Goal: Find specific page/section: Find specific page/section

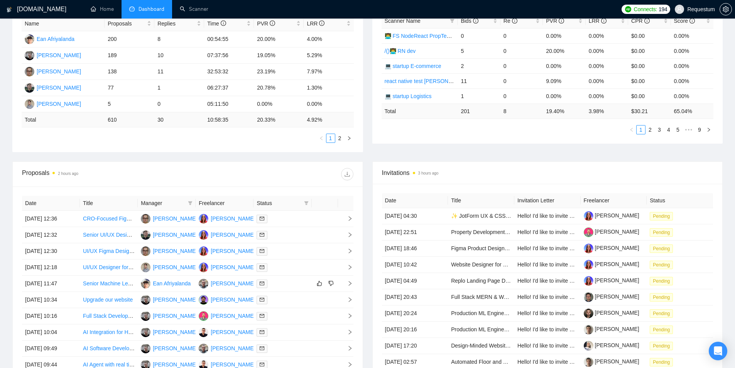
scroll to position [154, 0]
click at [340, 134] on link "2" at bounding box center [340, 137] width 8 height 8
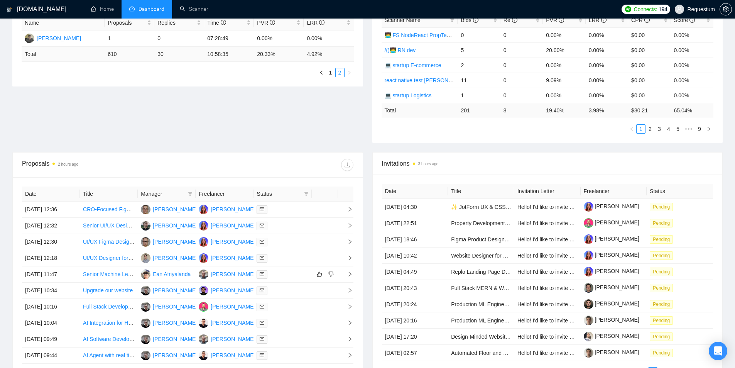
click at [330, 78] on div "Name Proposals Replies Time PVR LRR [PERSON_NAME] 1 0 07:28:49 0.00% 0.00% Tota…" at bounding box center [187, 46] width 351 height 80
click at [330, 74] on link "1" at bounding box center [330, 72] width 8 height 8
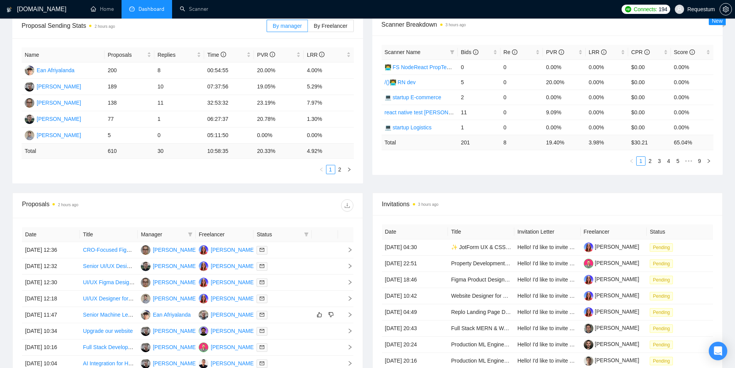
scroll to position [39, 0]
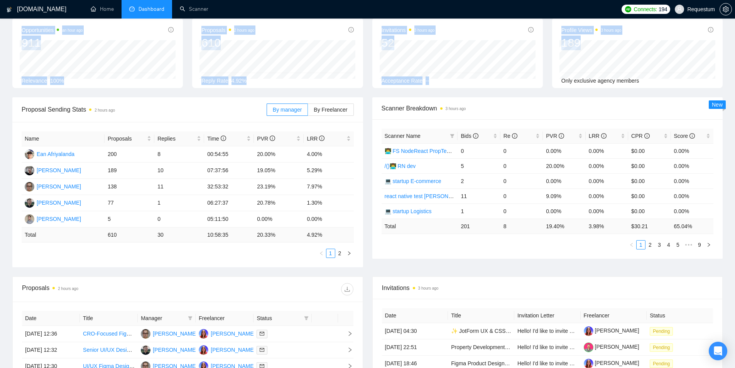
click at [595, 49] on div "Opportunities an hour ago 911 [DATE] Relevant 34 Relevance 100% Proposals 2 hou…" at bounding box center [367, 57] width 719 height 79
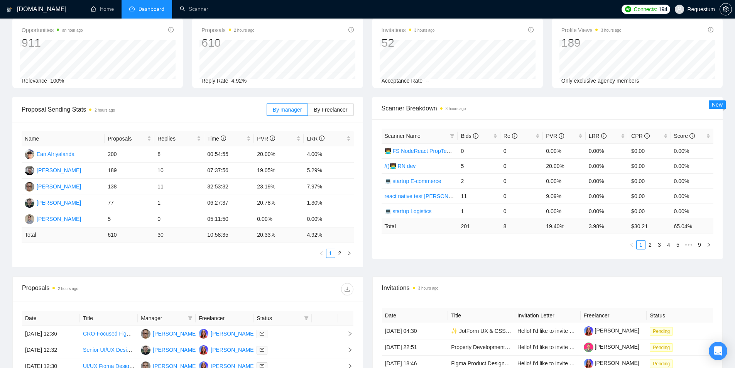
click at [593, 93] on div "Opportunities an hour ago 911 [DATE] Relevant 34 Relevance 100% Proposals 2 hou…" at bounding box center [367, 57] width 719 height 79
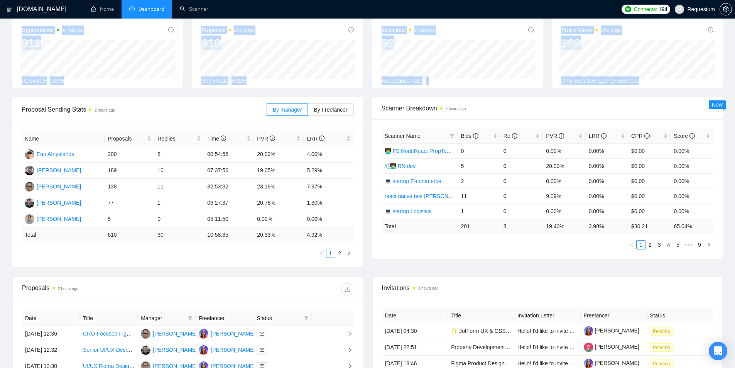
drag, startPoint x: 645, startPoint y: 81, endPoint x: 19, endPoint y: 30, distance: 627.5
click at [19, 30] on div "Opportunities an hour ago 911 [DATE] Relevant 34 Relevance 100% Proposals 2 hou…" at bounding box center [367, 57] width 719 height 79
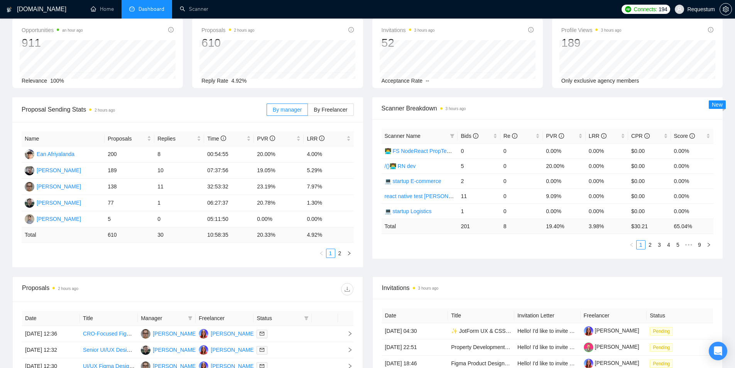
click at [19, 30] on div "Opportunities an hour ago 911 [DATE] Relevant 34 Relevance 100%" at bounding box center [97, 53] width 171 height 70
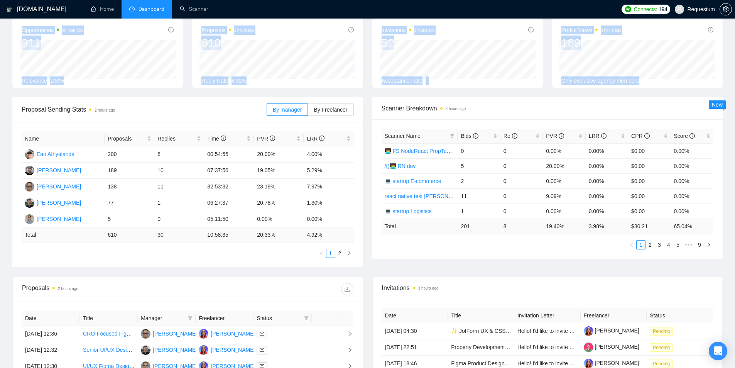
drag, startPoint x: 20, startPoint y: 30, endPoint x: 666, endPoint y: 83, distance: 648.0
click at [666, 83] on div "Opportunities an hour ago 911 [DATE] Relevant 34 Relevance 100% Proposals 2 hou…" at bounding box center [367, 57] width 719 height 79
click at [666, 83] on div "Only exclusive agency members" at bounding box center [637, 80] width 152 height 8
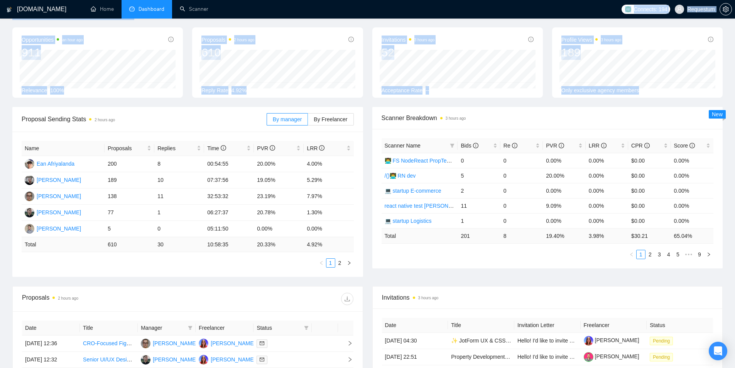
scroll to position [22, 0]
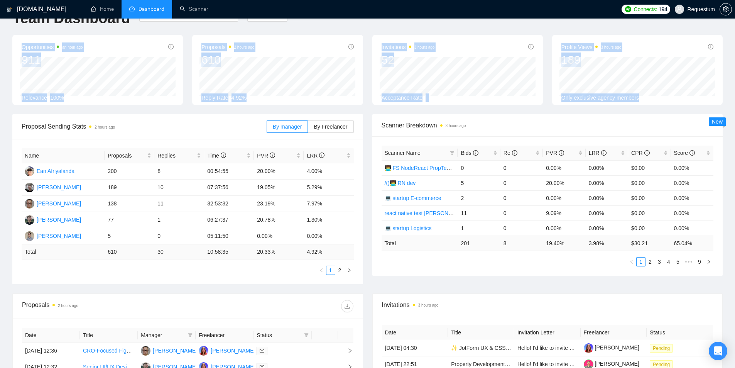
drag, startPoint x: 660, startPoint y: 83, endPoint x: 2, endPoint y: 50, distance: 659.7
click at [2, 50] on div "[DOMAIN_NAME] Home Dashboard Scanner Connects: 194 Requestum Team Dashboard [DA…" at bounding box center [367, 288] width 735 height 620
click at [24, 50] on span "Opportunities an hour ago" at bounding box center [52, 46] width 61 height 9
drag, startPoint x: 18, startPoint y: 45, endPoint x: 656, endPoint y: 101, distance: 640.1
click at [656, 101] on div "Opportunities an hour ago 911 [DATE] Relevant 39 Relevance 100% Proposals 2 hou…" at bounding box center [367, 74] width 719 height 79
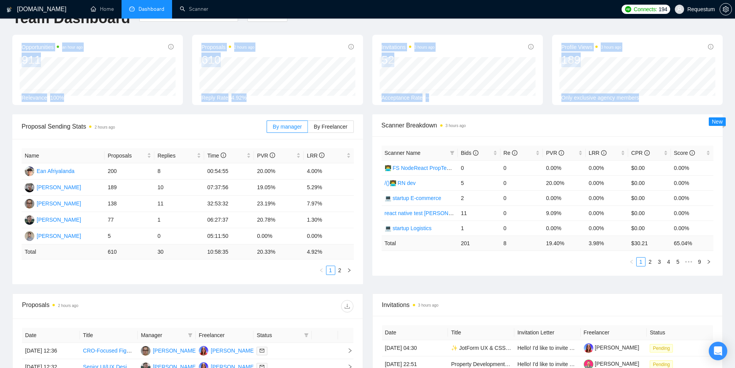
click at [656, 101] on div "Only exclusive agency members" at bounding box center [637, 97] width 152 height 8
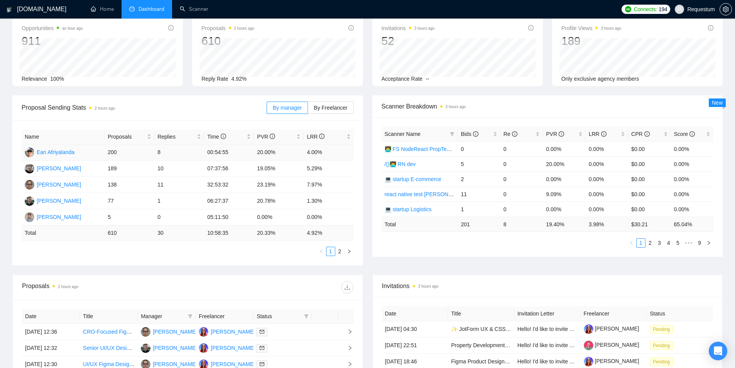
scroll to position [77, 0]
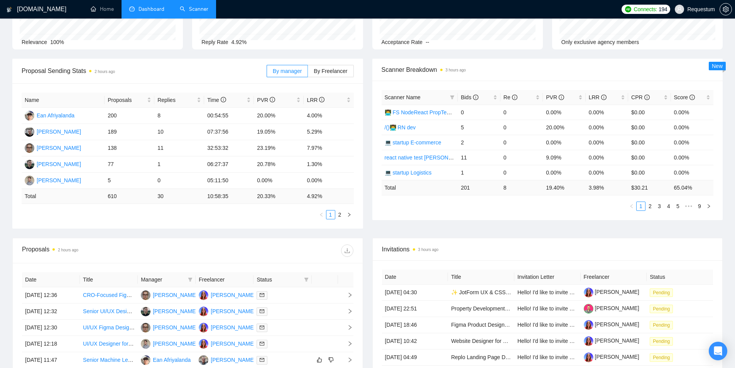
click at [188, 6] on link "Scanner" at bounding box center [194, 9] width 29 height 7
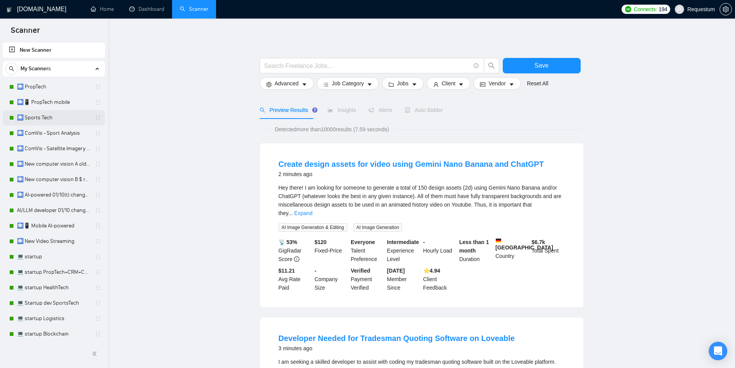
click at [51, 113] on link "🛄 Sports Tech" at bounding box center [53, 117] width 73 height 15
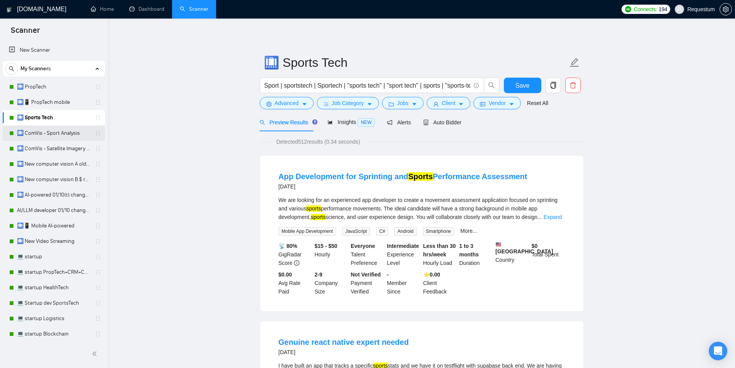
click at [55, 132] on link "🛄 ComVis - Sport Analysis" at bounding box center [53, 132] width 73 height 15
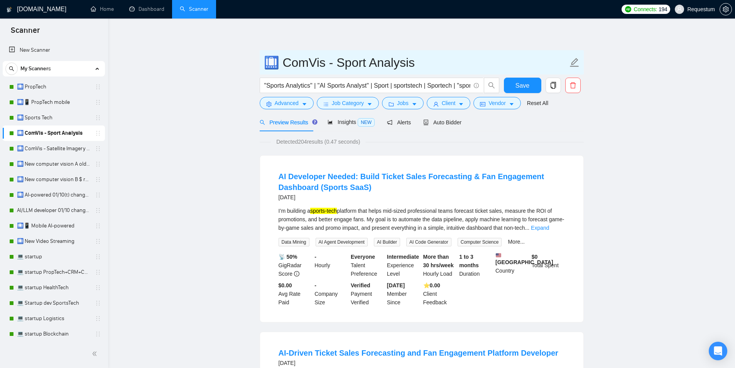
drag, startPoint x: 282, startPoint y: 62, endPoint x: 442, endPoint y: 58, distance: 160.1
click at [442, 58] on input "🛄 ComVis - Sport Analysis" at bounding box center [416, 62] width 304 height 19
click at [442, 59] on input "🛄 ComVis - Sport Analysis" at bounding box center [416, 62] width 304 height 19
drag, startPoint x: 442, startPoint y: 59, endPoint x: 208, endPoint y: 64, distance: 233.5
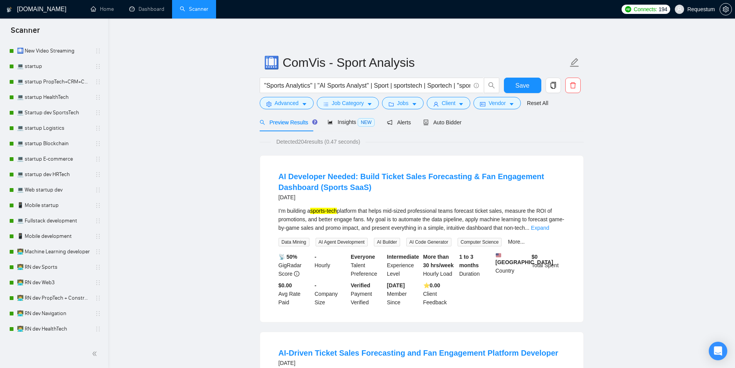
scroll to position [193, 0]
click at [62, 184] on link "💻 Web startup dev" at bounding box center [53, 186] width 73 height 15
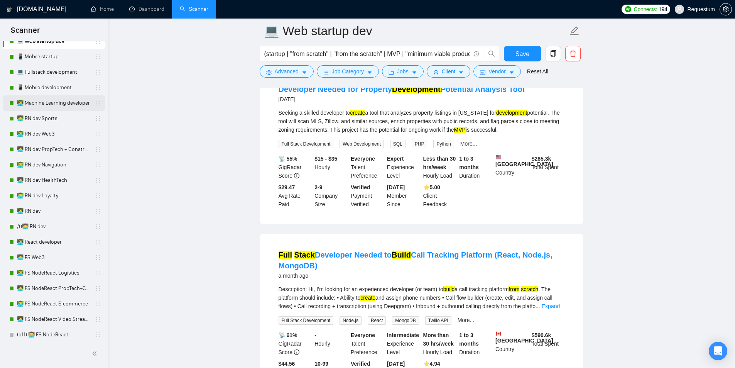
scroll to position [347, 0]
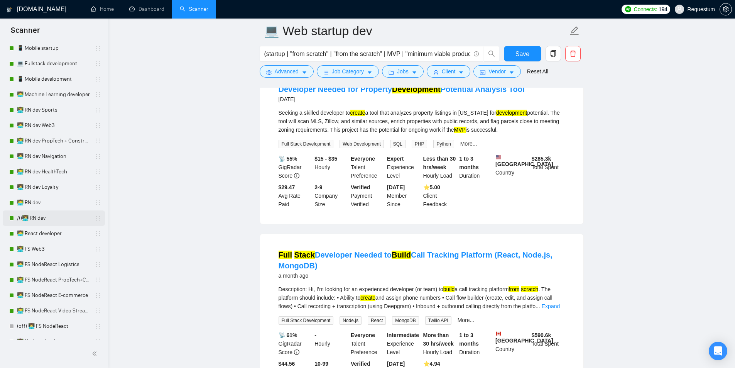
click at [54, 217] on link "/()👨‍💻 RN dev" at bounding box center [53, 217] width 73 height 15
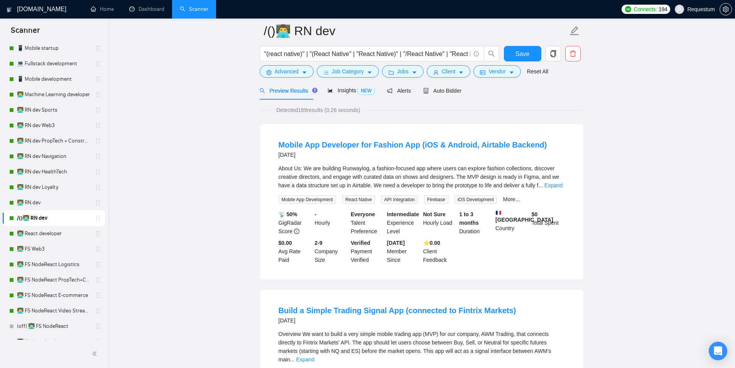
scroll to position [116, 0]
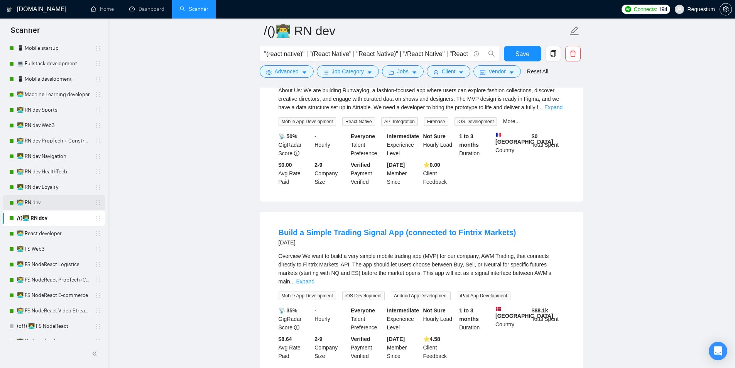
click at [56, 199] on link "👨‍💻 RN dev" at bounding box center [53, 202] width 73 height 15
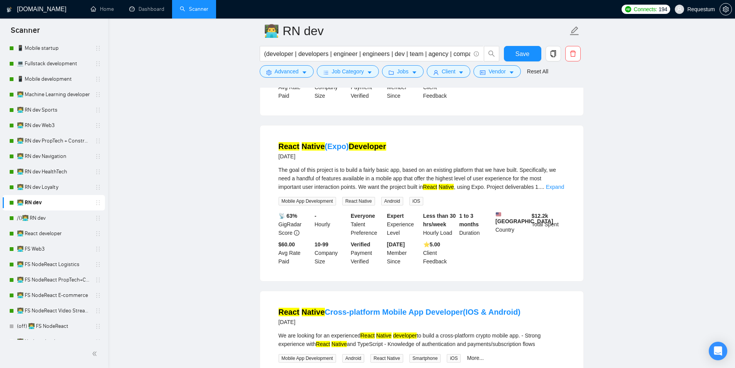
scroll to position [579, 0]
